Goal: Transaction & Acquisition: Purchase product/service

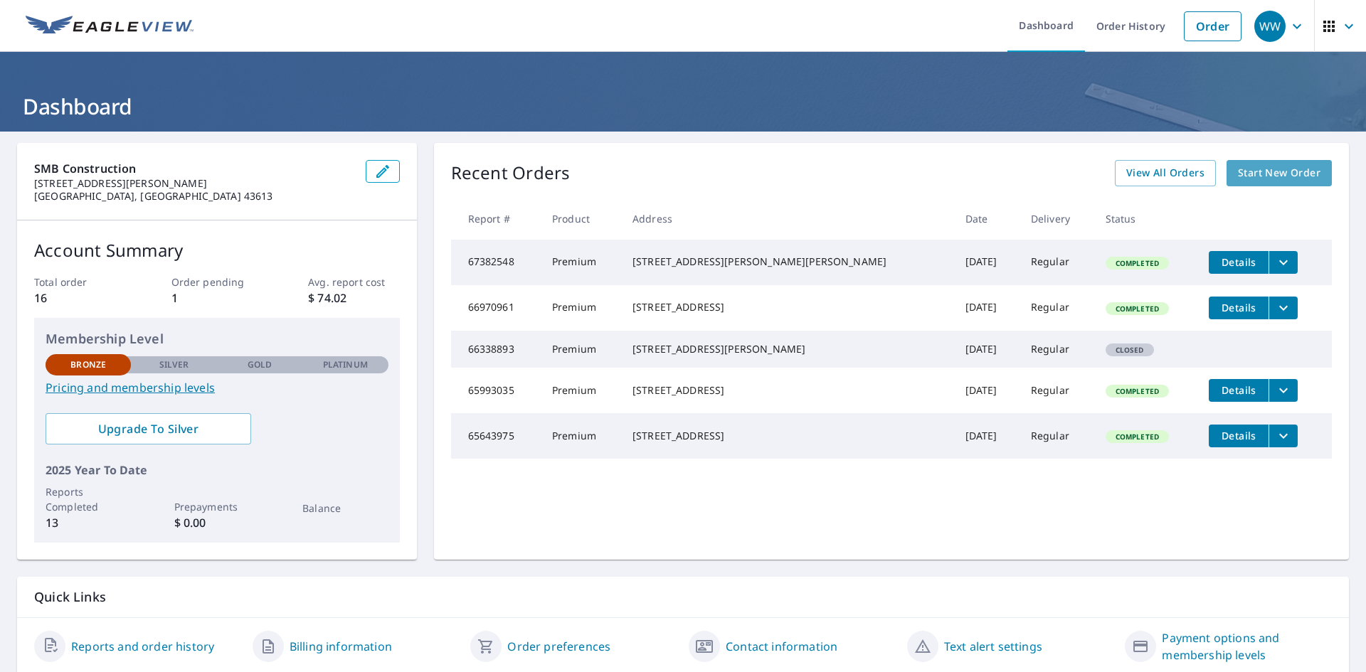
click at [1277, 163] on link "Start New Order" at bounding box center [1278, 173] width 105 height 26
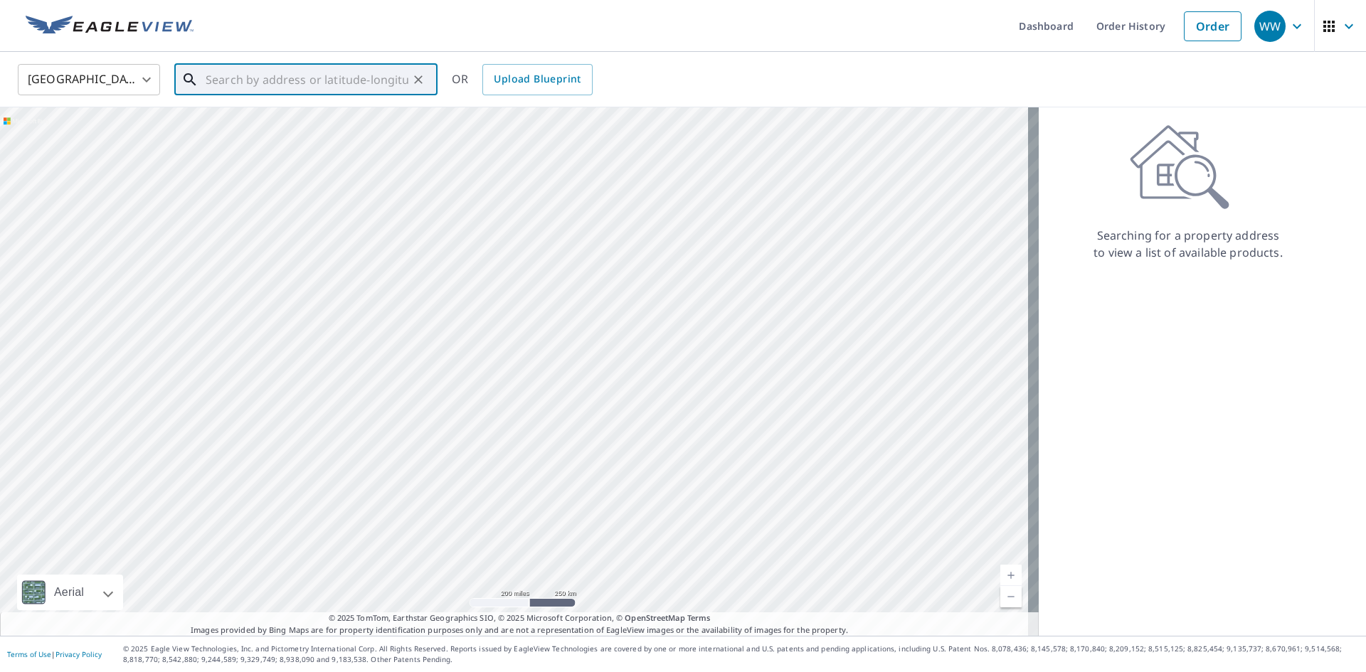
click at [218, 85] on input "text" at bounding box center [307, 80] width 203 height 40
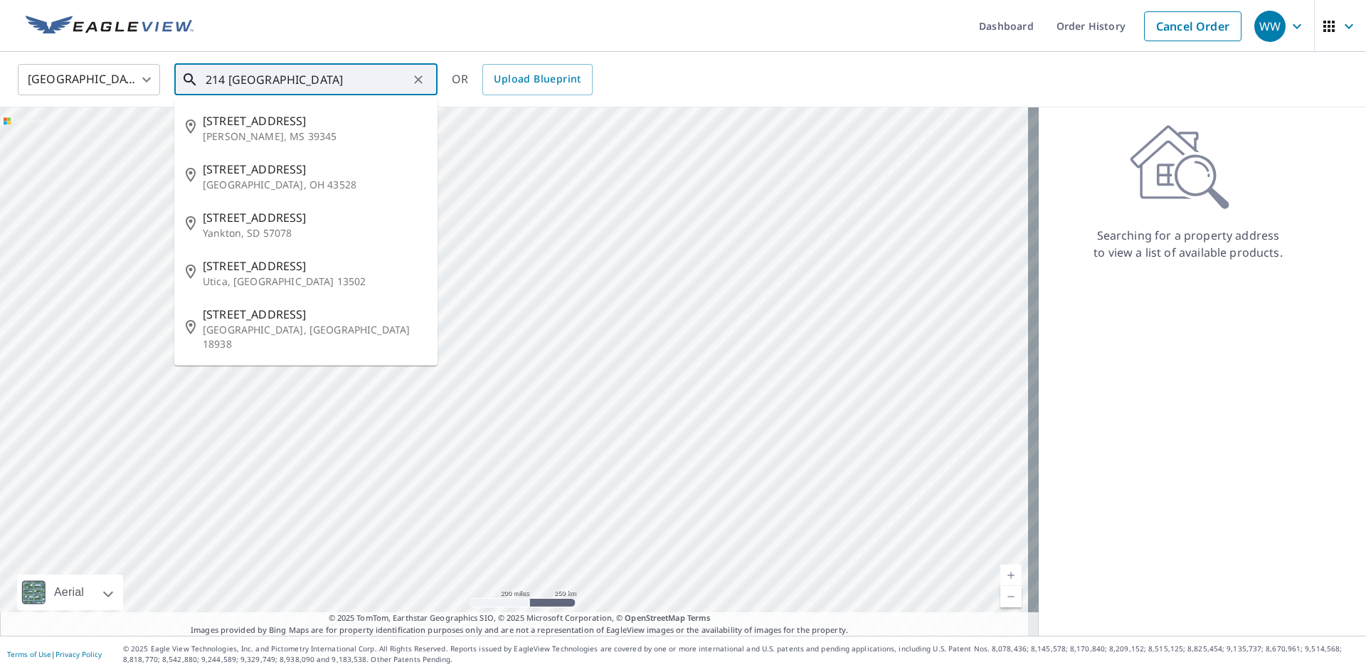
click at [293, 85] on input "214 [GEOGRAPHIC_DATA]" at bounding box center [307, 80] width 203 height 40
click at [253, 184] on p "[GEOGRAPHIC_DATA], OH 43528" at bounding box center [314, 185] width 223 height 14
type input "[STREET_ADDRESS][PERSON_NAME]"
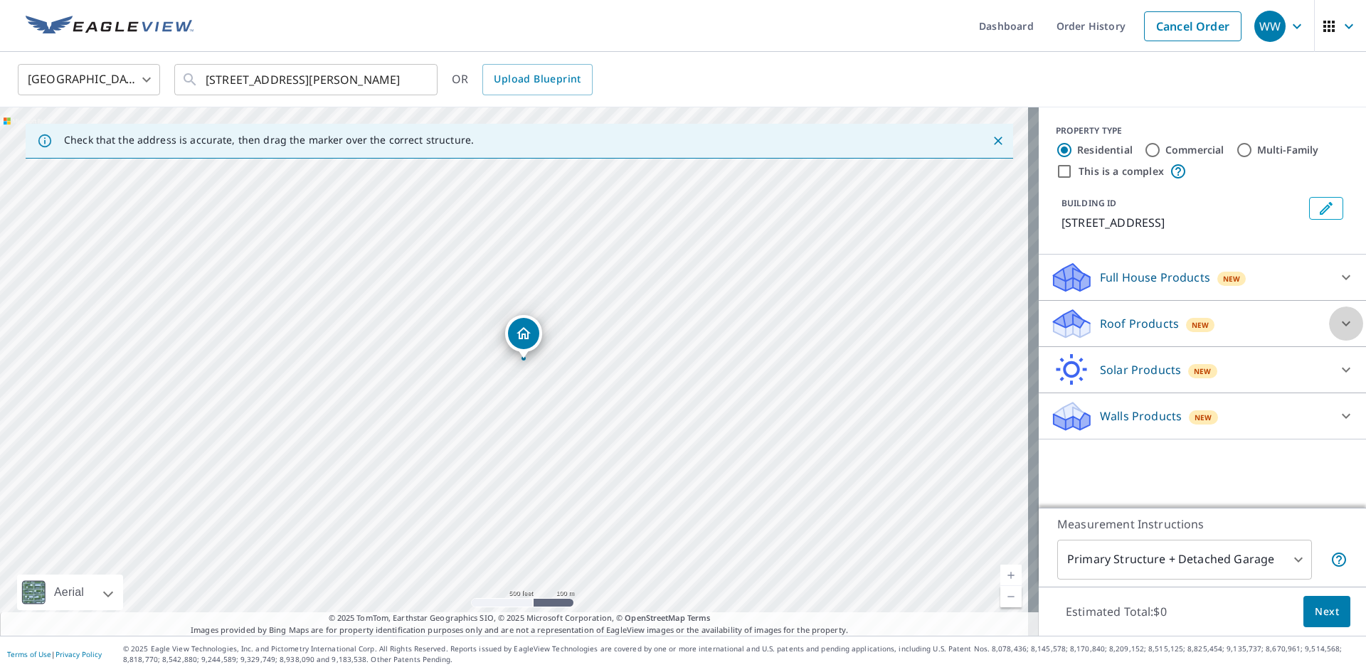
click at [1342, 324] on icon at bounding box center [1346, 324] width 9 height 5
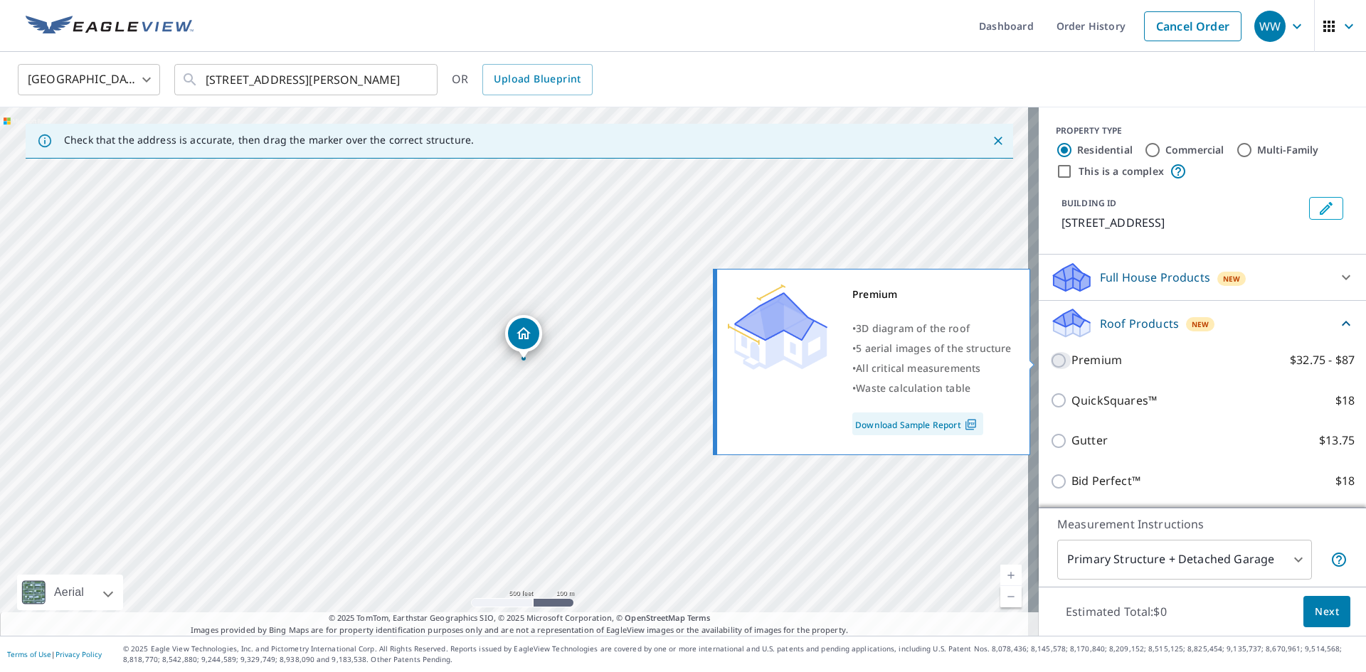
click at [1050, 361] on input "Premium $32.75 - $87" at bounding box center [1060, 360] width 21 height 17
checkbox input "true"
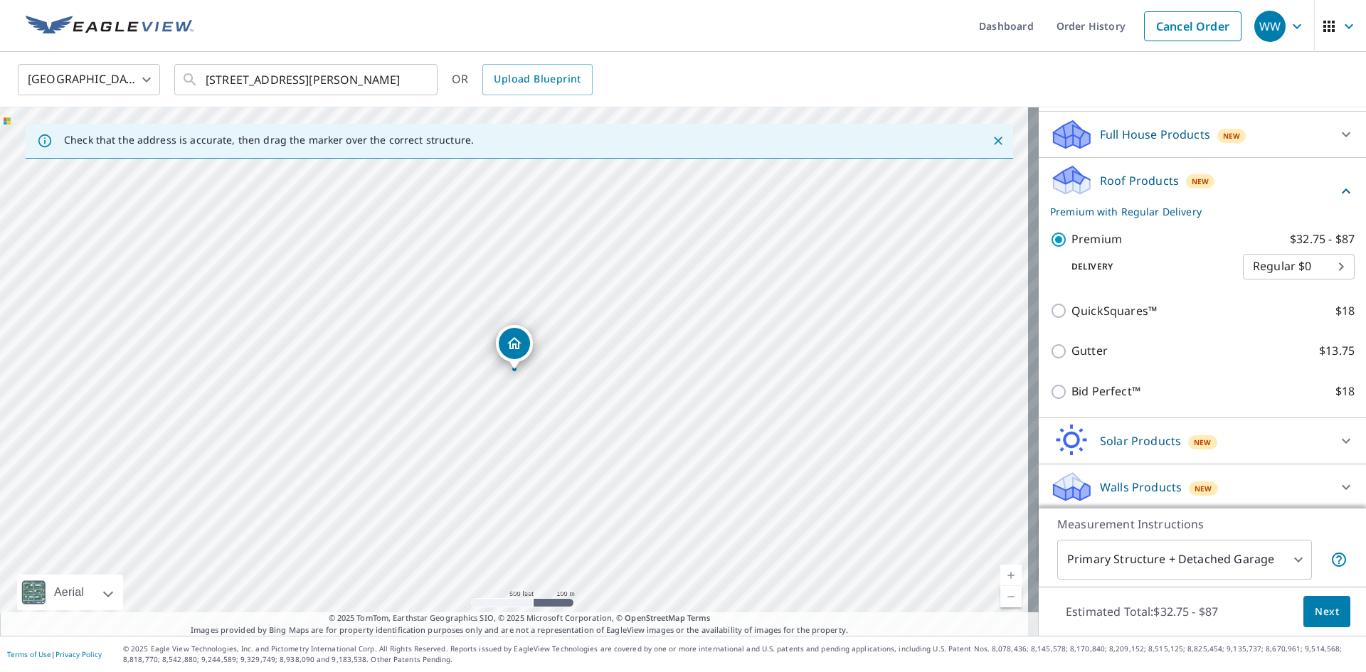
scroll to position [146, 0]
click at [1315, 613] on span "Next" at bounding box center [1327, 612] width 24 height 18
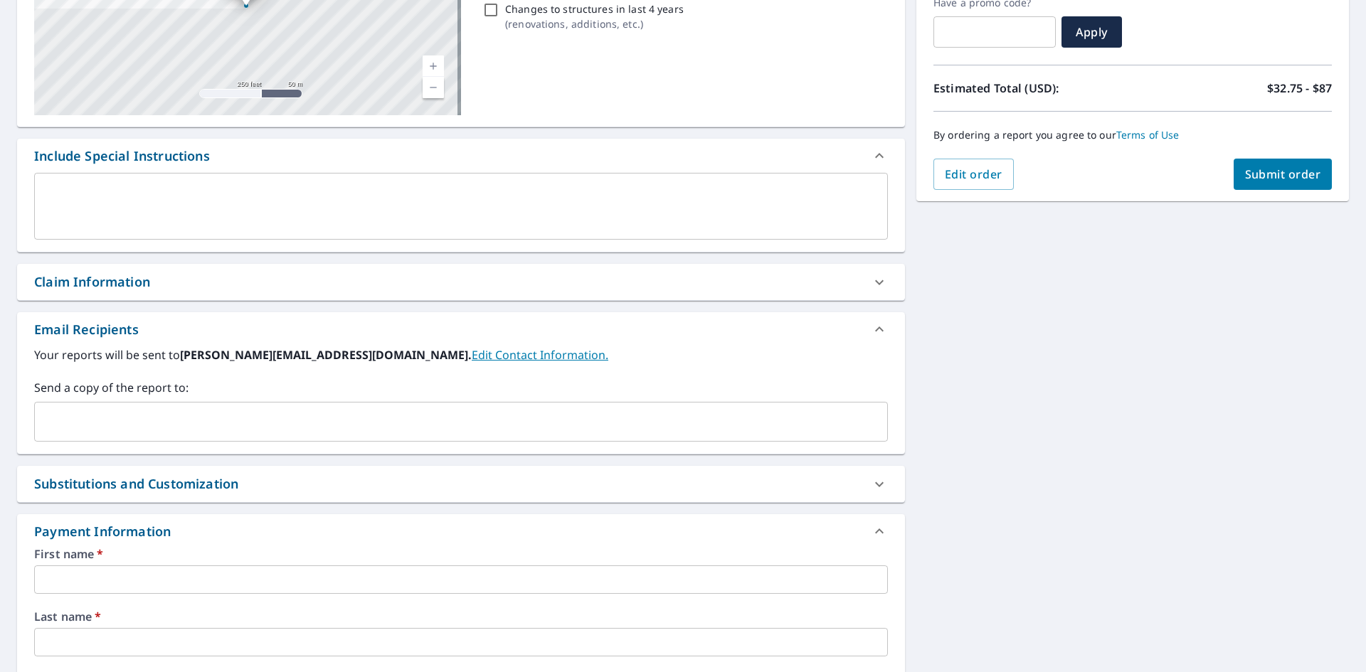
scroll to position [285, 0]
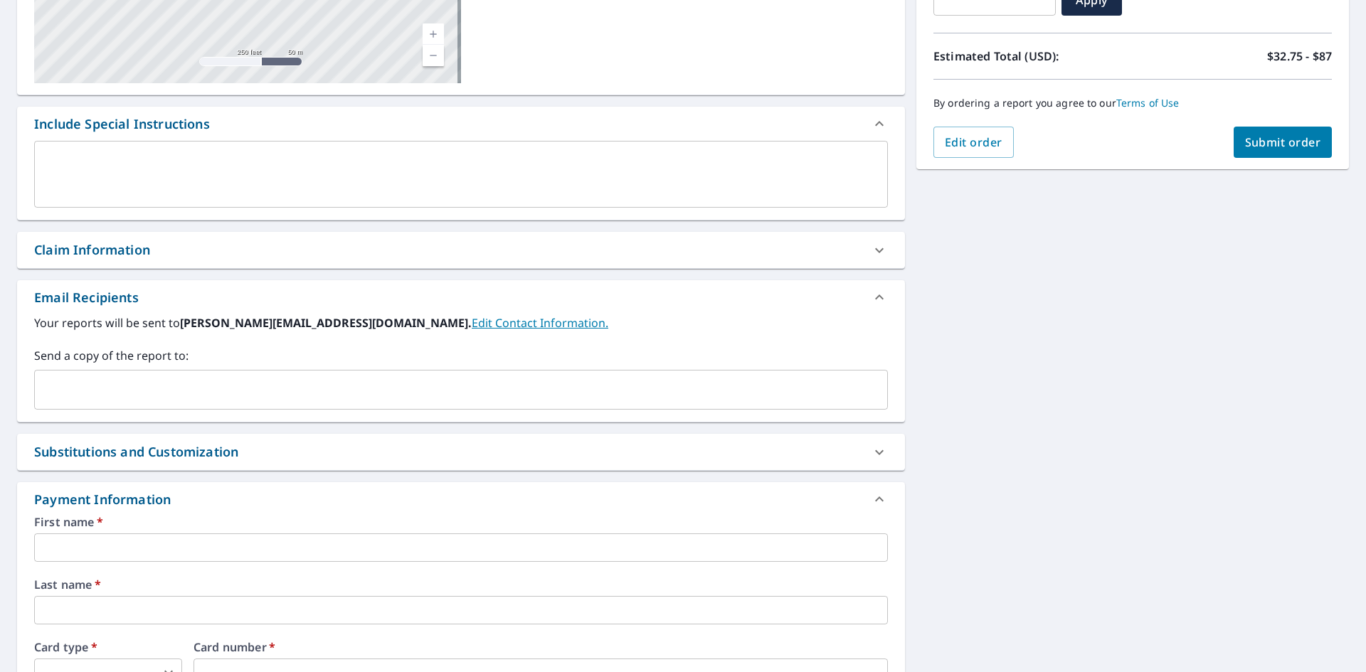
click at [199, 548] on input "text" at bounding box center [461, 548] width 854 height 28
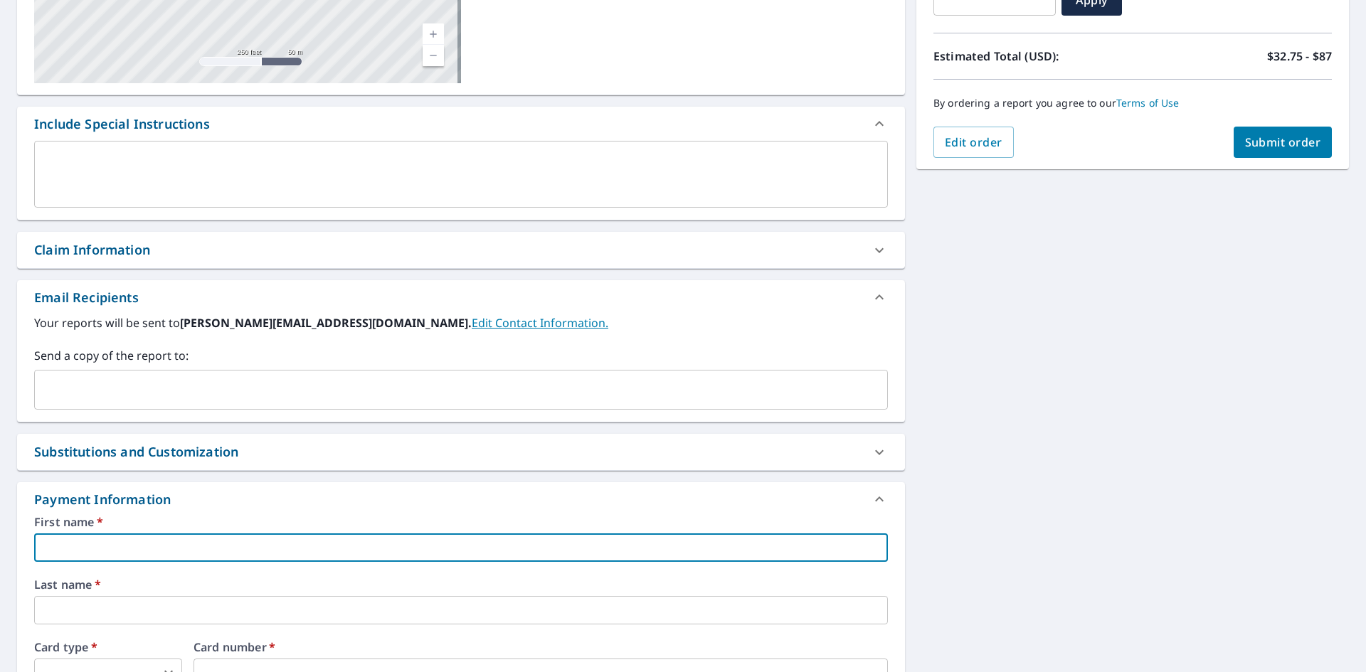
type input "[PERSON_NAME]"
type input "[PERSON_NAME][EMAIL_ADDRESS][DOMAIN_NAME]"
type input "[PERSON_NAME]"
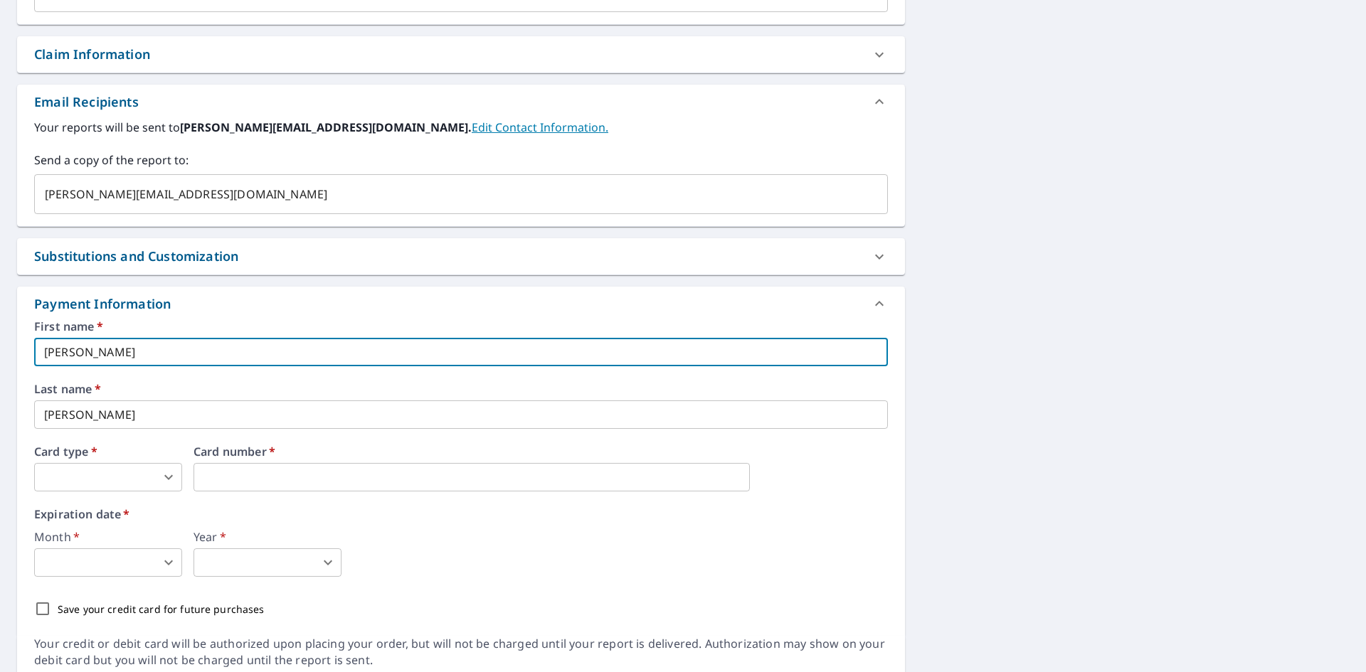
scroll to position [498, 0]
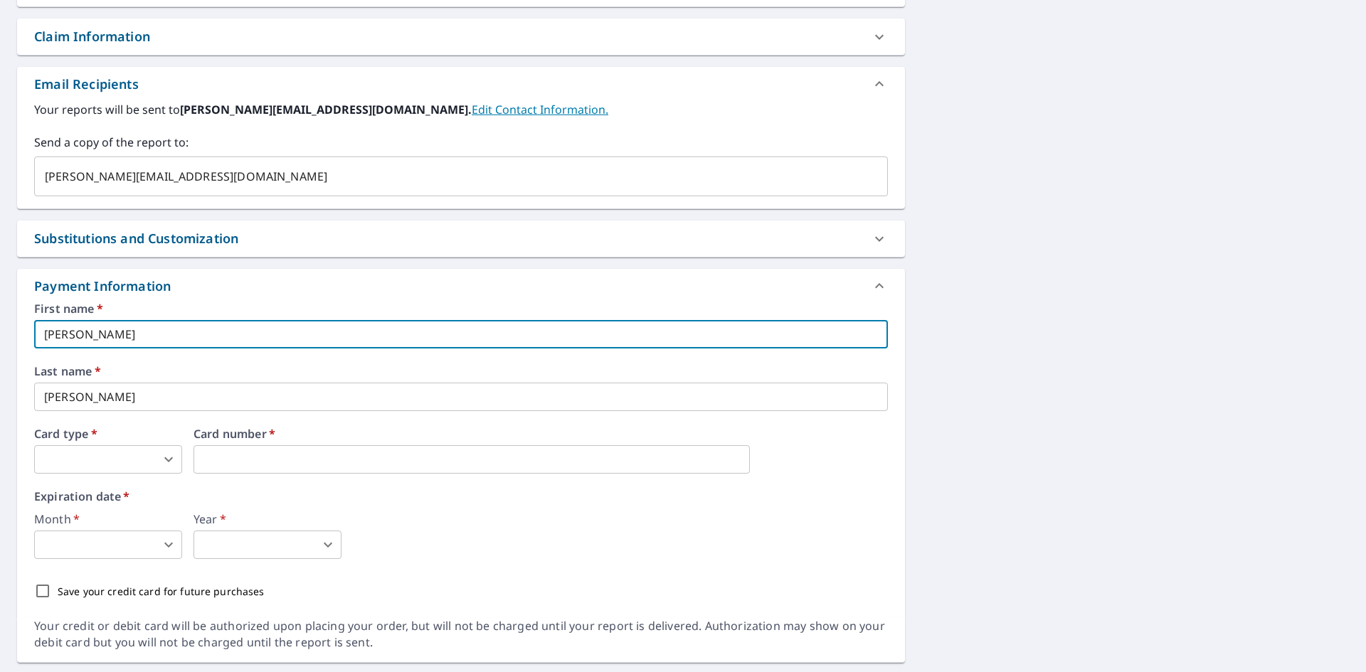
click at [131, 461] on body "WW WW Dashboard Order History Cancel Order WW Dashboard / Finalize Order Finali…" at bounding box center [683, 336] width 1366 height 672
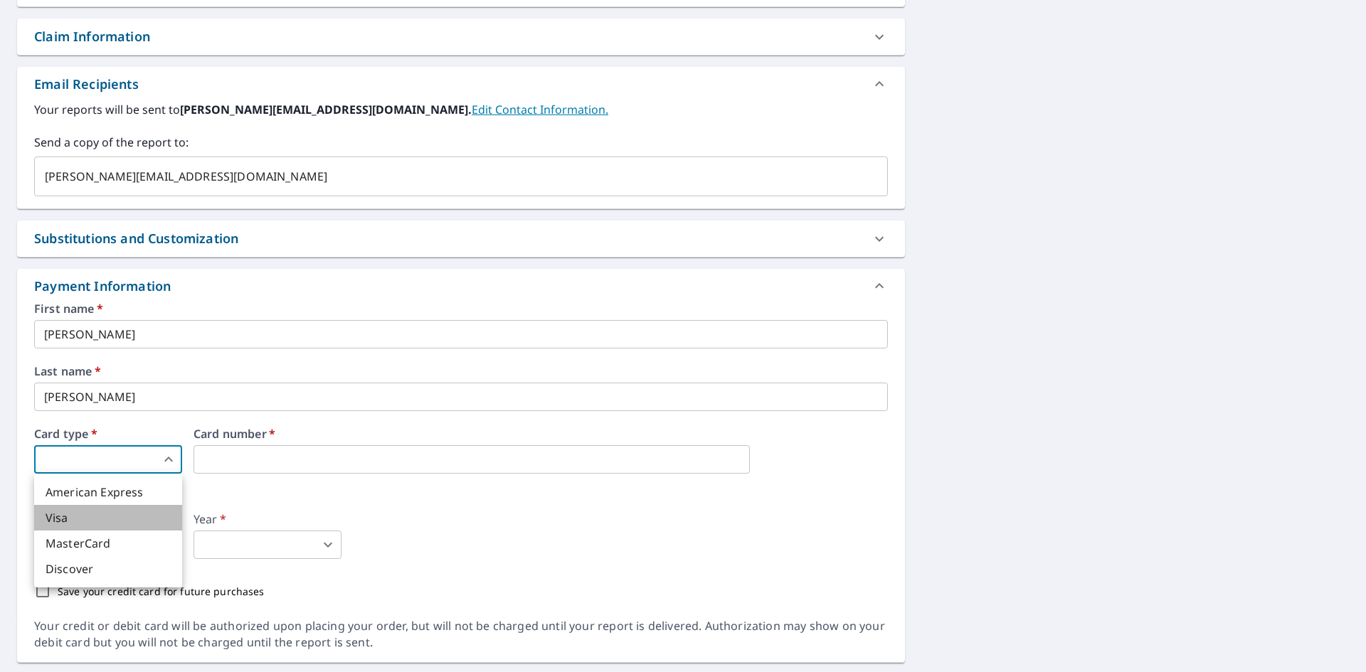
click at [106, 518] on li "Visa" at bounding box center [108, 518] width 148 height 26
type input "2"
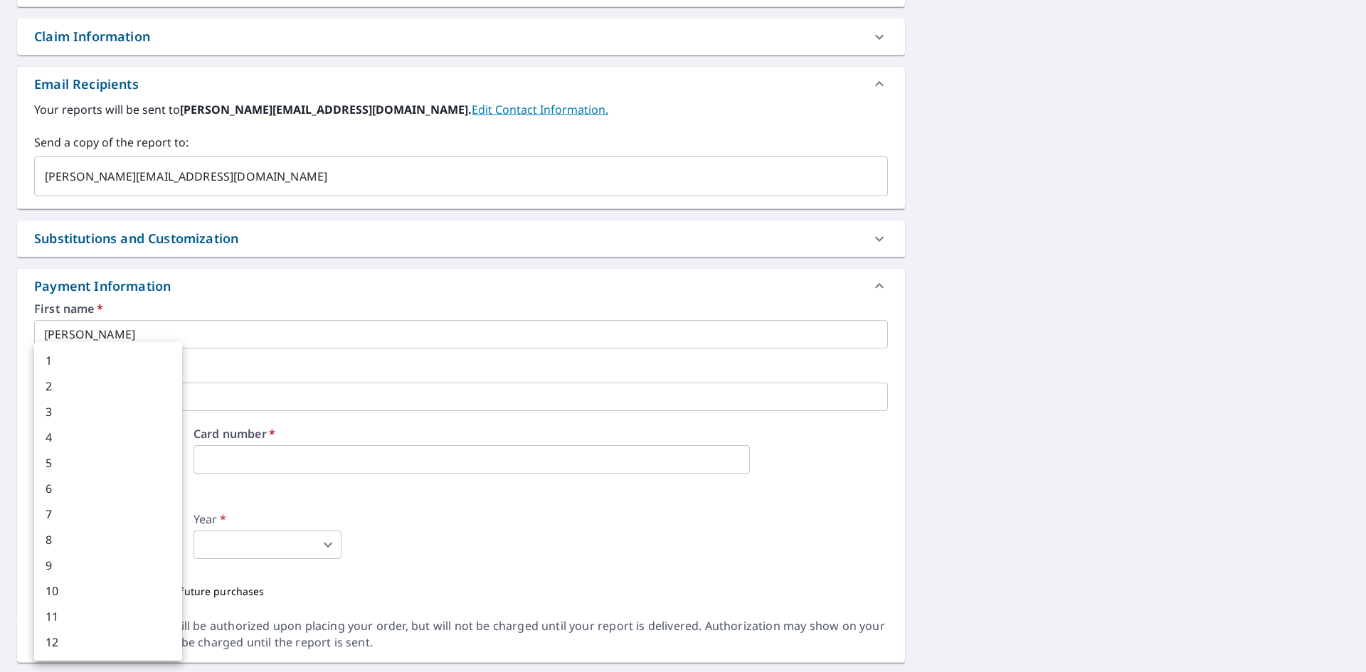
click at [164, 546] on body "WW WW Dashboard Order History Cancel Order WW Dashboard / Finalize Order Finali…" at bounding box center [683, 336] width 1366 height 672
click at [272, 579] on div at bounding box center [683, 336] width 1366 height 672
click at [171, 544] on body "WW WW Dashboard Order History Cancel Order WW Dashboard / Finalize Order Finali…" at bounding box center [683, 336] width 1366 height 672
click at [97, 436] on li "4" at bounding box center [108, 438] width 148 height 26
type input "4"
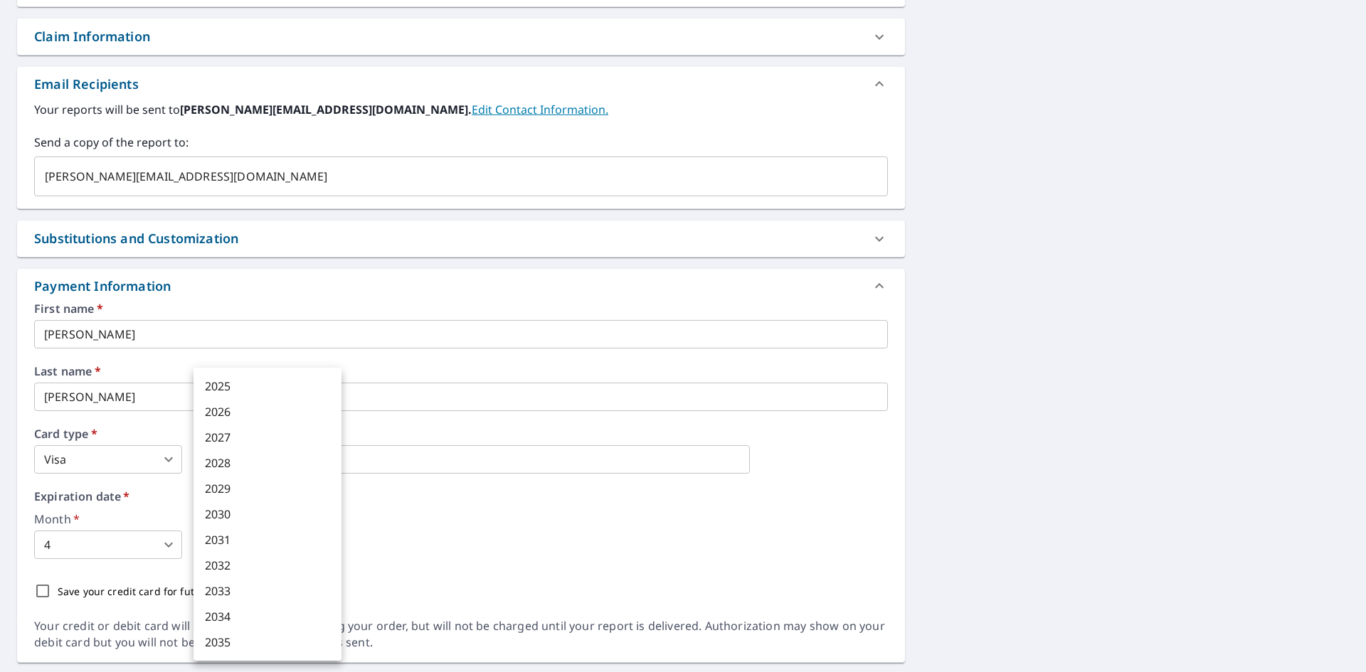
click at [331, 544] on body "WW WW Dashboard Order History Cancel Order WW Dashboard / Finalize Order Finali…" at bounding box center [683, 336] width 1366 height 672
click at [274, 467] on li "2028" at bounding box center [267, 463] width 148 height 26
type input "2028"
click at [338, 573] on div "First name   * [PERSON_NAME] ​ Last name   * [PERSON_NAME] ​ Card type   * Visa…" at bounding box center [461, 454] width 854 height 303
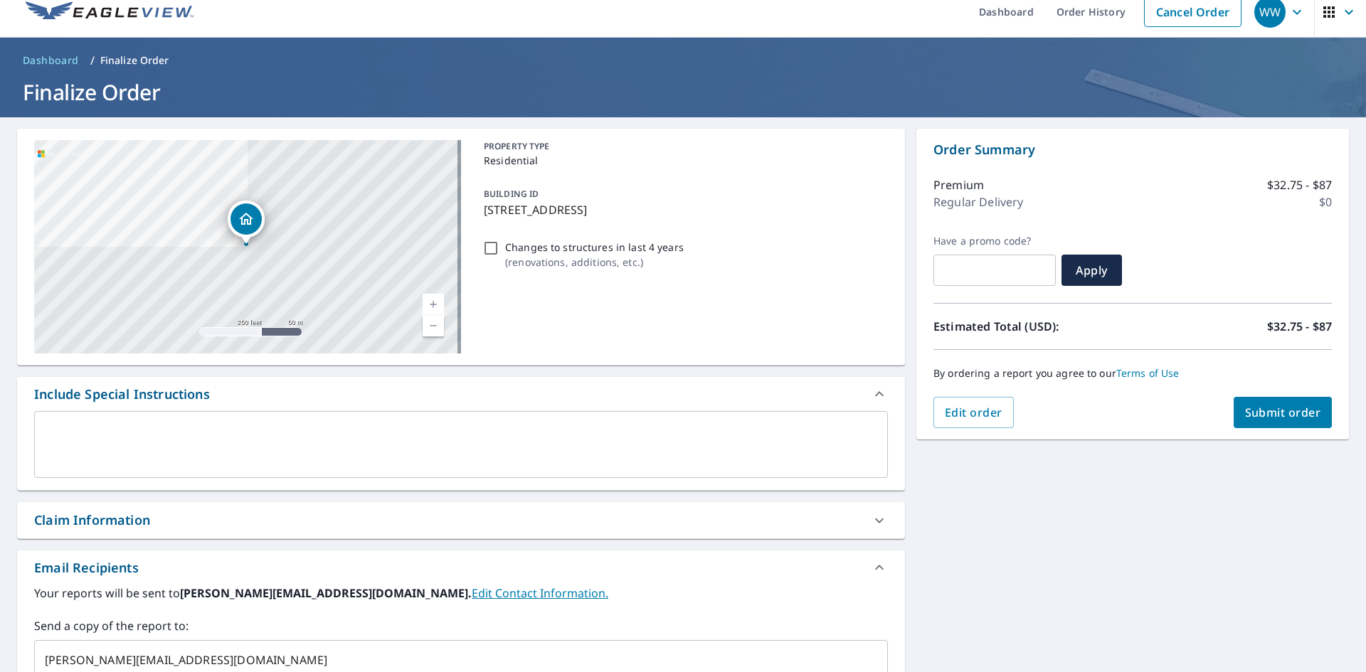
scroll to position [0, 0]
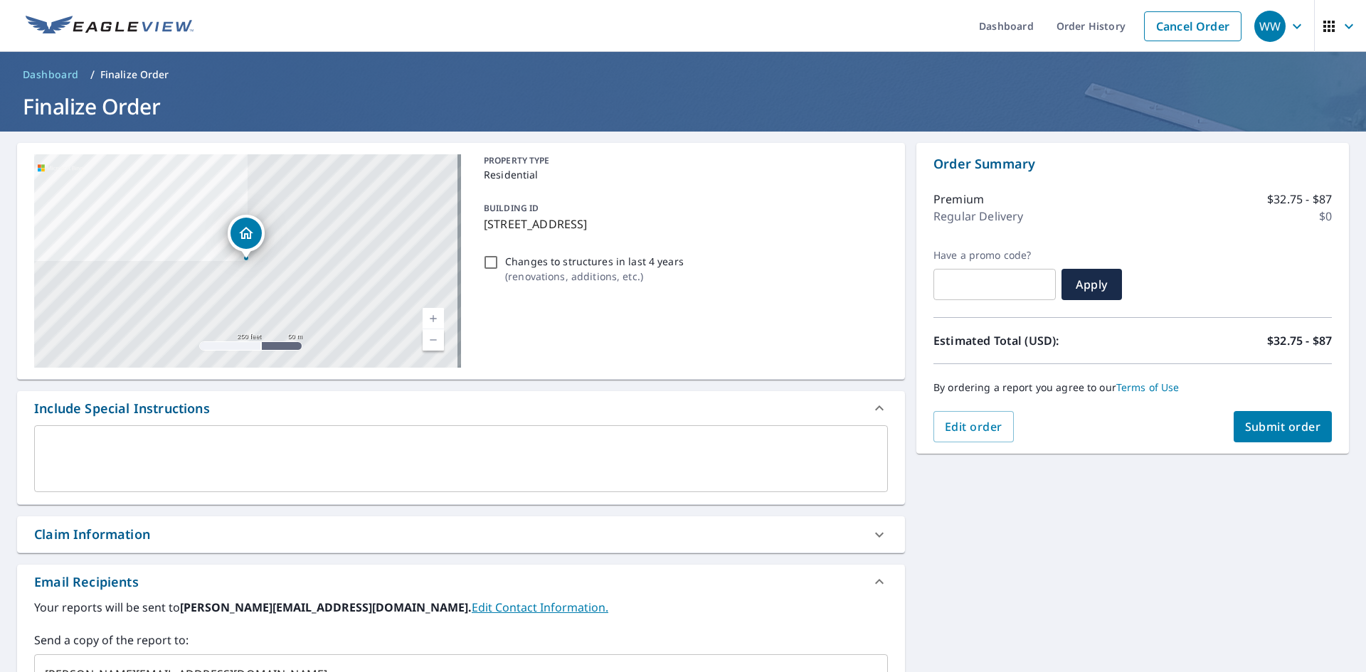
click at [1283, 427] on span "Submit order" at bounding box center [1283, 427] width 76 height 16
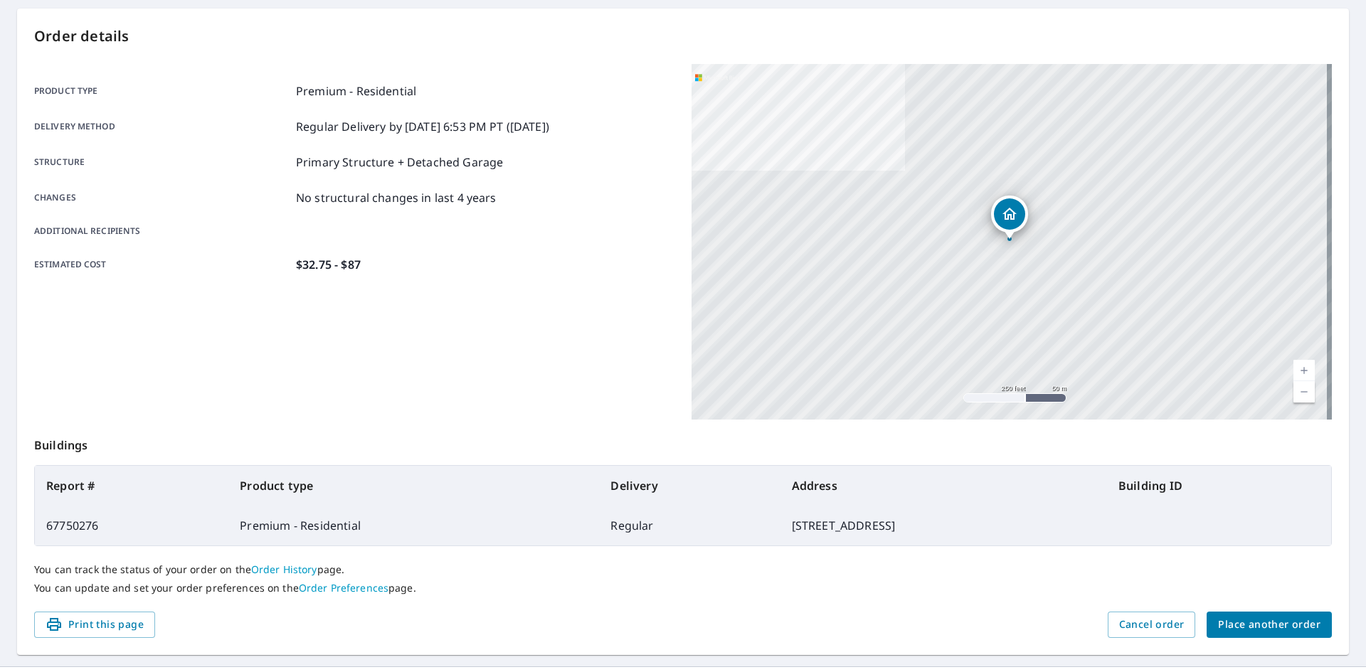
scroll to position [165, 0]
